Goal: Task Accomplishment & Management: Use online tool/utility

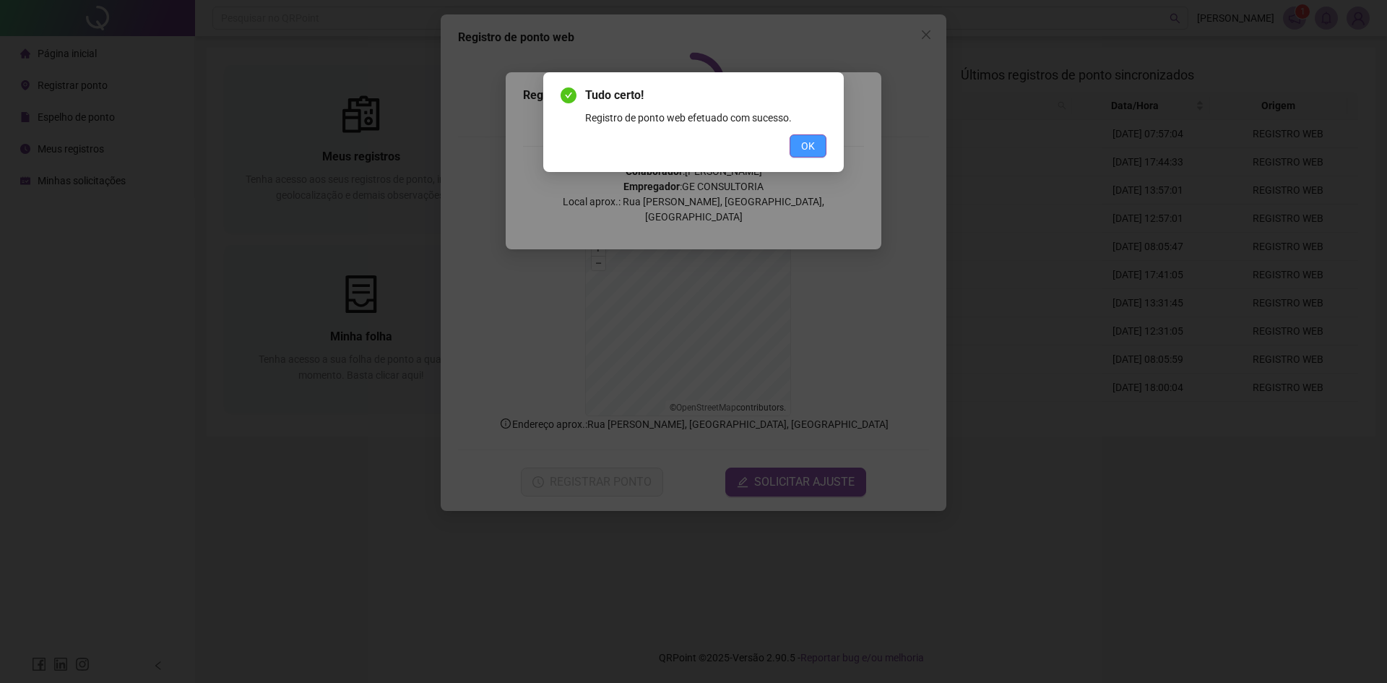
click at [791, 148] on button "OK" at bounding box center [807, 145] width 37 height 23
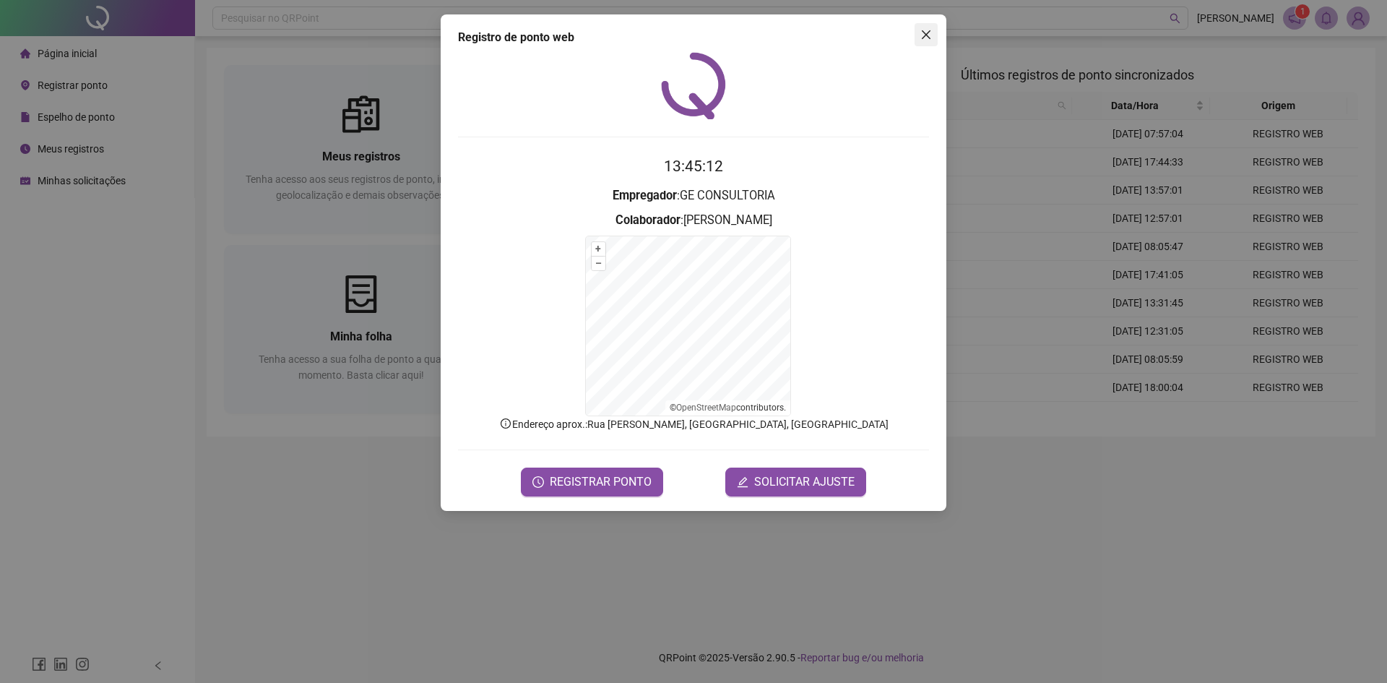
drag, startPoint x: 927, startPoint y: 33, endPoint x: 841, endPoint y: 27, distance: 86.9
click at [927, 33] on icon "close" at bounding box center [926, 34] width 9 height 9
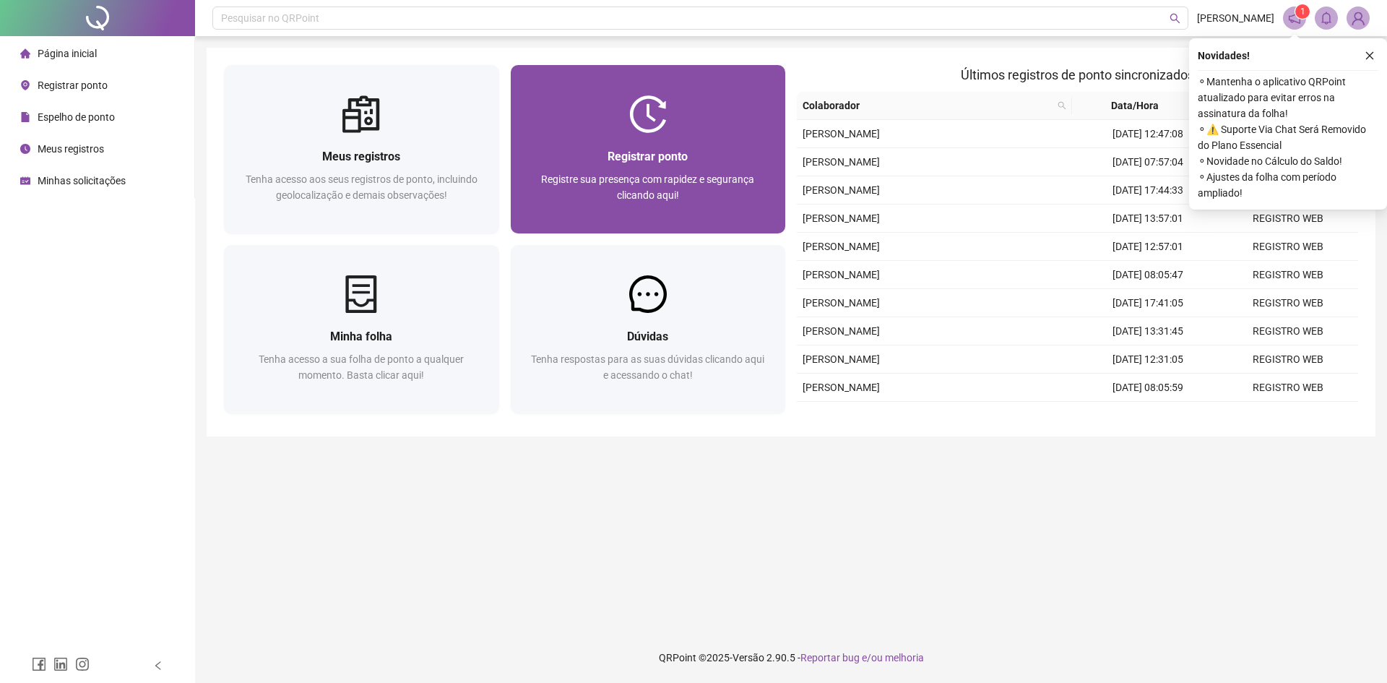
click at [654, 112] on img at bounding box center [648, 114] width 38 height 38
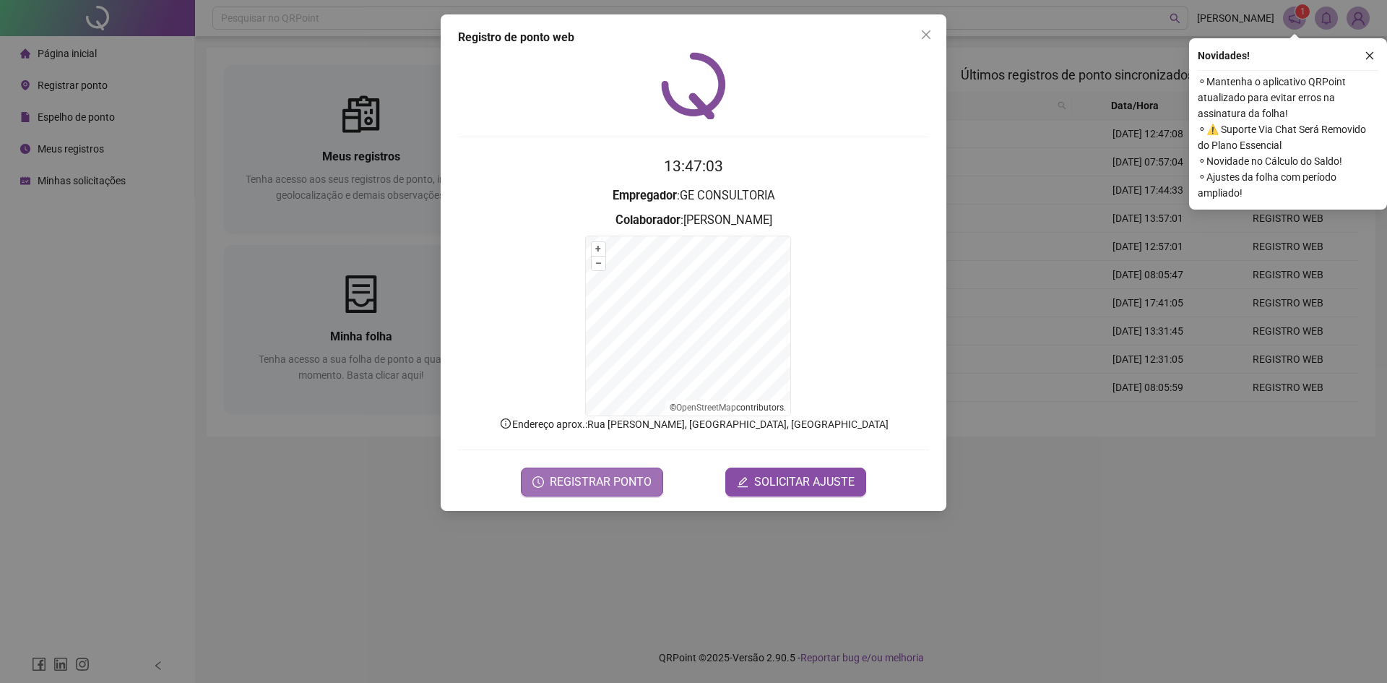
click at [585, 479] on span "REGISTRAR PONTO" at bounding box center [601, 481] width 102 height 17
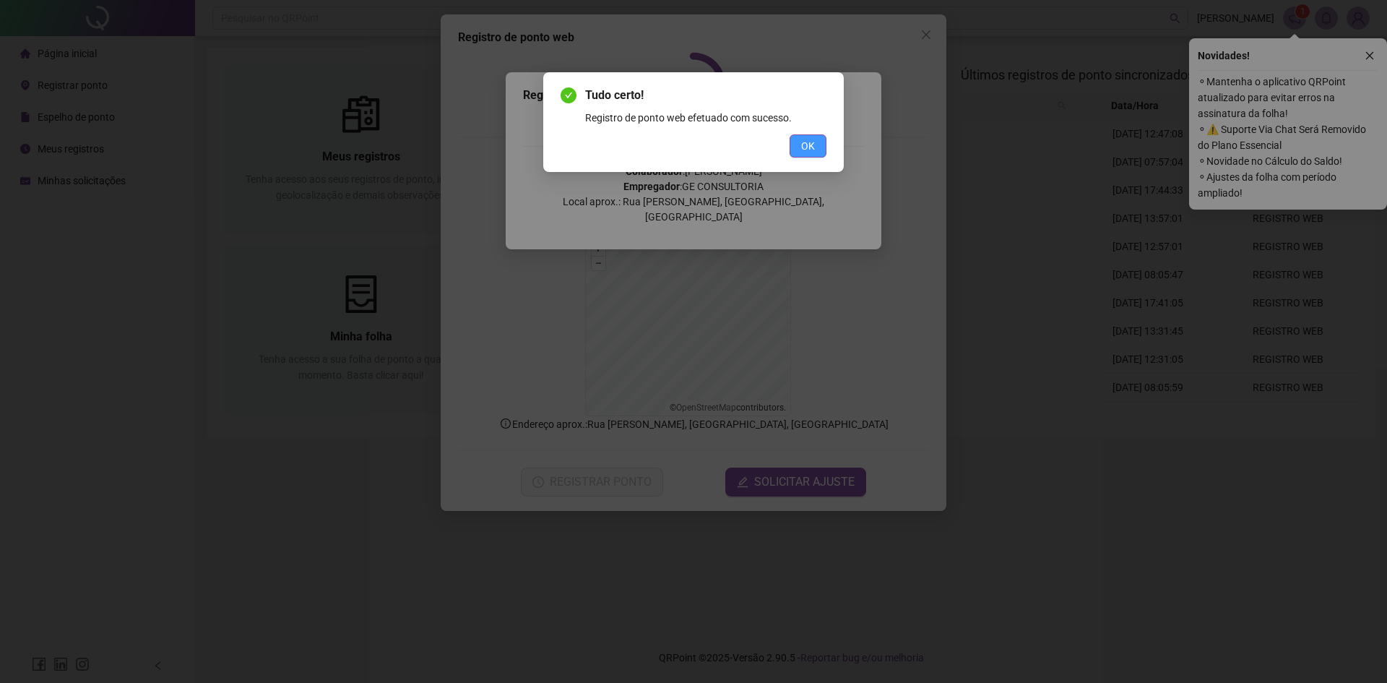
click at [807, 148] on span "OK" at bounding box center [808, 146] width 14 height 16
